Goal: Task Accomplishment & Management: Use online tool/utility

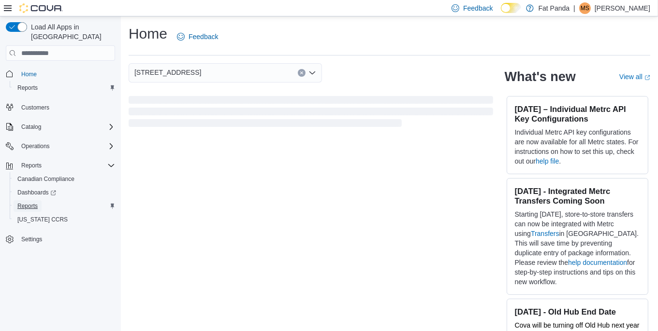
click at [29, 202] on span "Reports" at bounding box center [27, 206] width 20 height 8
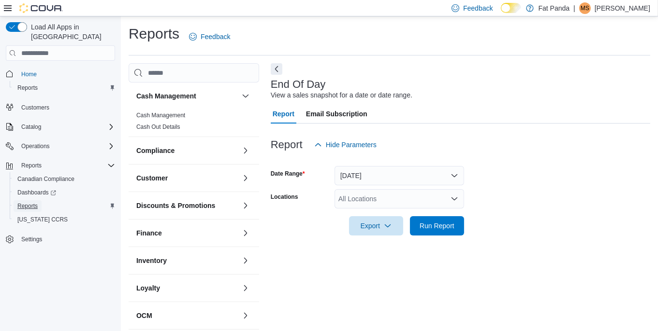
scroll to position [7, 0]
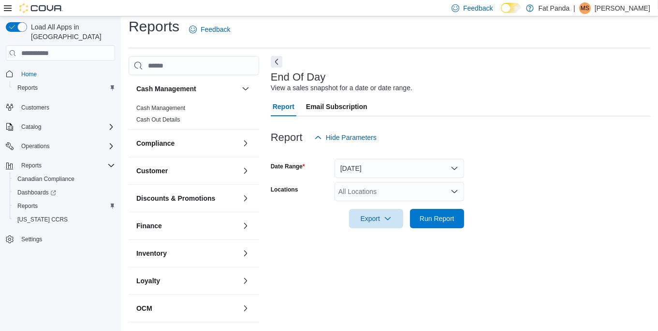
click at [398, 184] on div "All Locations" at bounding box center [398, 191] width 129 height 19
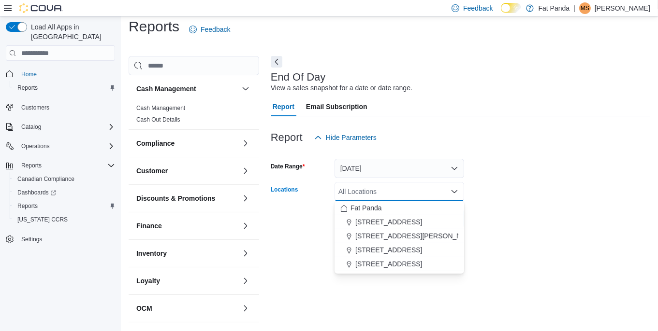
click at [384, 260] on span "[STREET_ADDRESS]" at bounding box center [388, 264] width 67 height 10
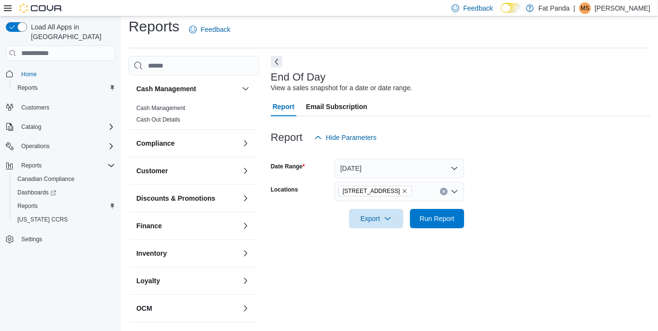
click at [494, 158] on div at bounding box center [460, 153] width 379 height 12
click at [442, 226] on span "Run Report" at bounding box center [436, 218] width 43 height 19
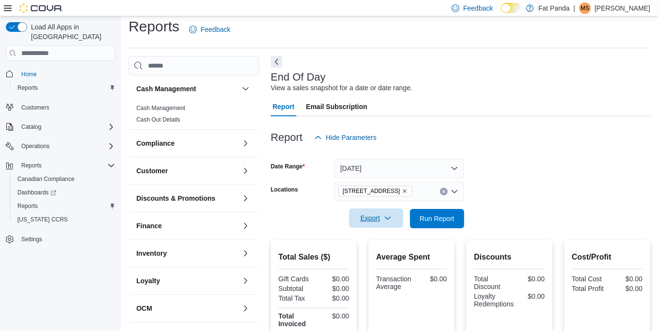
click at [379, 222] on span "Export" at bounding box center [376, 218] width 43 height 19
click at [391, 258] on span "Export to Pdf" at bounding box center [377, 258] width 43 height 8
